Goal: Task Accomplishment & Management: Manage account settings

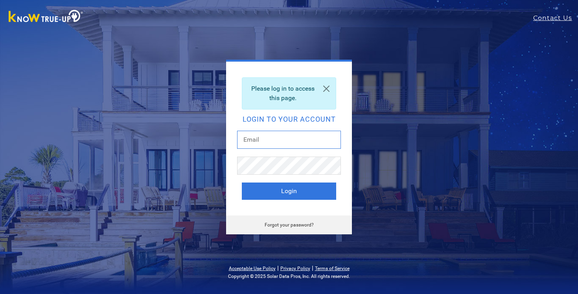
click at [314, 140] on input "text" at bounding box center [289, 140] width 104 height 18
type input "[PERSON_NAME][EMAIL_ADDRESS][PERSON_NAME][DOMAIN_NAME]"
click at [242, 183] on button "Login" at bounding box center [289, 191] width 94 height 17
